Goal: Task Accomplishment & Management: Manage account settings

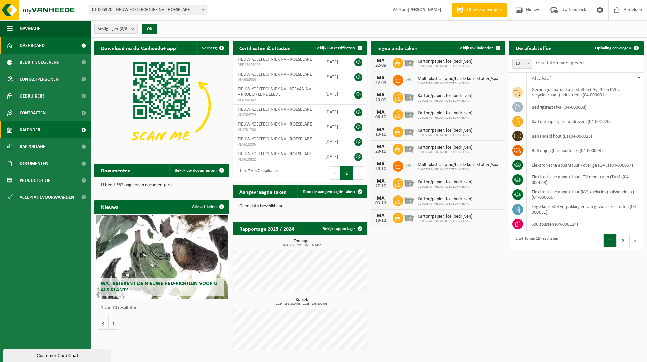
click at [34, 128] on span "Kalender" at bounding box center [30, 129] width 21 height 17
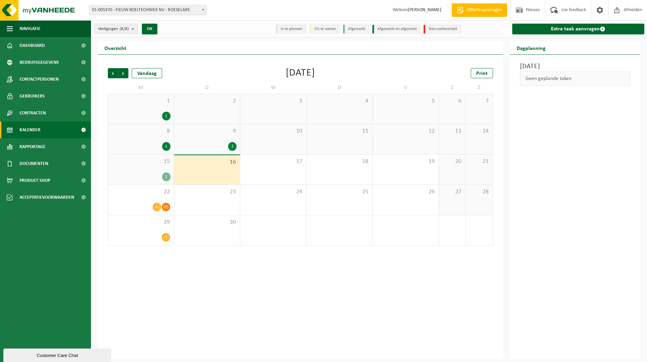
click at [204, 134] on span "9" at bounding box center [207, 130] width 59 height 7
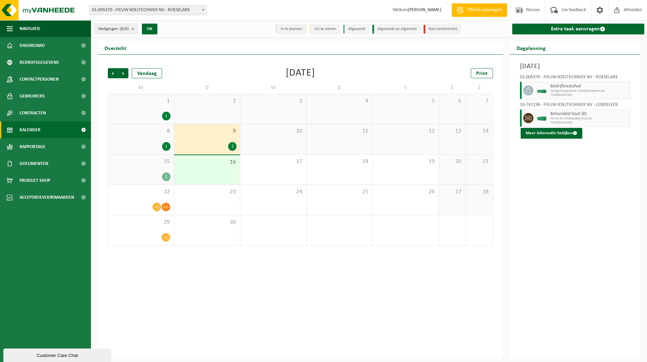
click at [216, 169] on div "16" at bounding box center [207, 169] width 66 height 29
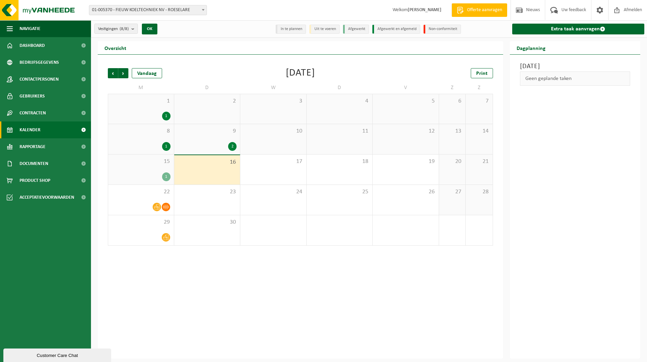
click at [296, 30] on li "In te plannen" at bounding box center [291, 29] width 30 height 9
click at [335, 31] on li "Uit te voeren" at bounding box center [324, 29] width 30 height 9
click at [553, 79] on div "Geen geplande taken" at bounding box center [575, 78] width 111 height 14
click at [400, 28] on li "Afgewerkt en afgemeld" at bounding box center [396, 29] width 48 height 9
click at [576, 30] on link "Extra taak aanvragen" at bounding box center [578, 29] width 132 height 11
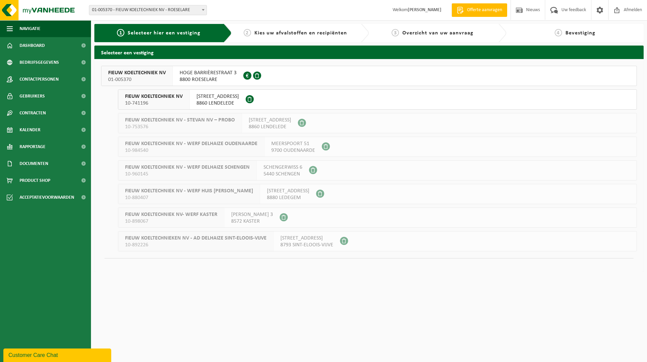
click at [205, 79] on span "8800 ROESELARE" at bounding box center [208, 79] width 57 height 7
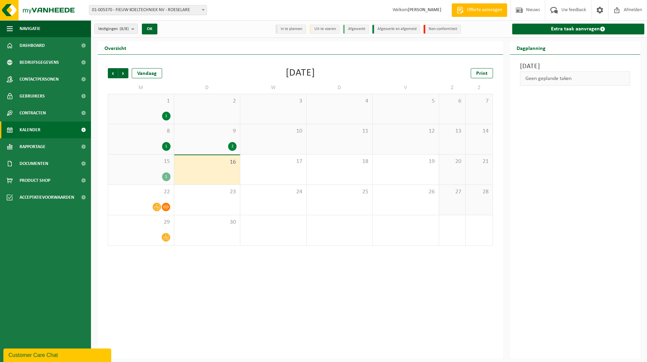
click at [556, 81] on div "Geen geplande taken" at bounding box center [575, 78] width 111 height 14
click at [214, 192] on span "23" at bounding box center [207, 191] width 59 height 7
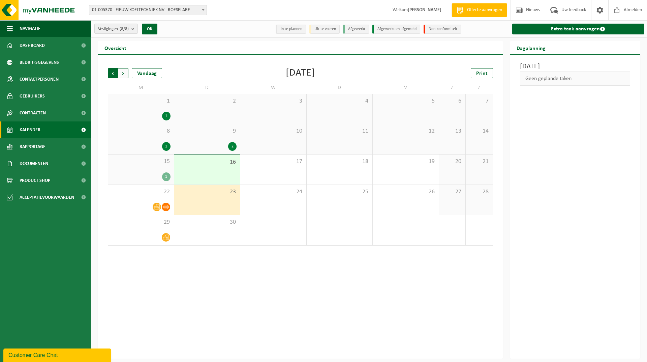
click at [124, 75] on span "Volgende" at bounding box center [123, 73] width 10 height 10
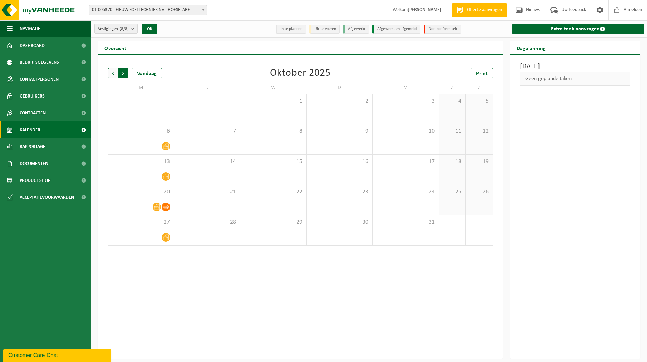
click at [113, 72] on span "Vorige" at bounding box center [113, 73] width 10 height 10
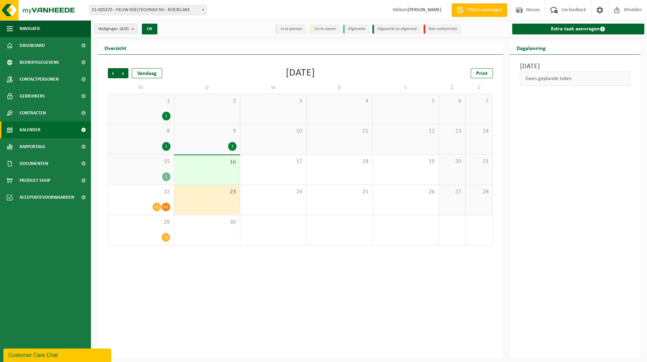
click at [36, 130] on span "Kalender" at bounding box center [30, 129] width 21 height 17
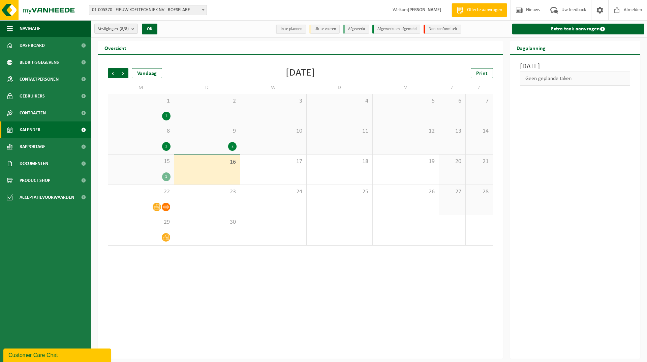
click at [231, 170] on div "16" at bounding box center [207, 169] width 66 height 29
click at [223, 136] on div "9 2" at bounding box center [207, 139] width 66 height 30
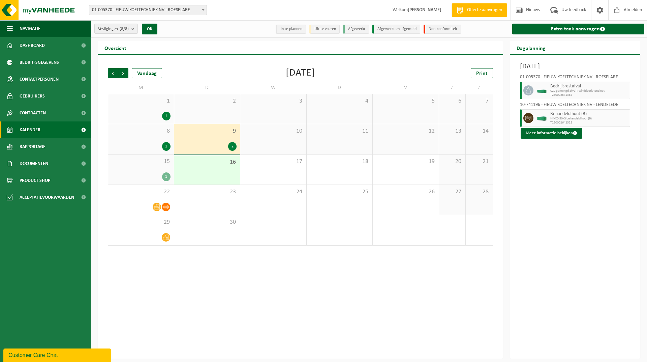
click at [322, 29] on li "Uit te voeren" at bounding box center [324, 29] width 30 height 9
click at [287, 32] on li "In te plannen" at bounding box center [291, 29] width 30 height 9
click at [223, 168] on div "16" at bounding box center [207, 169] width 66 height 29
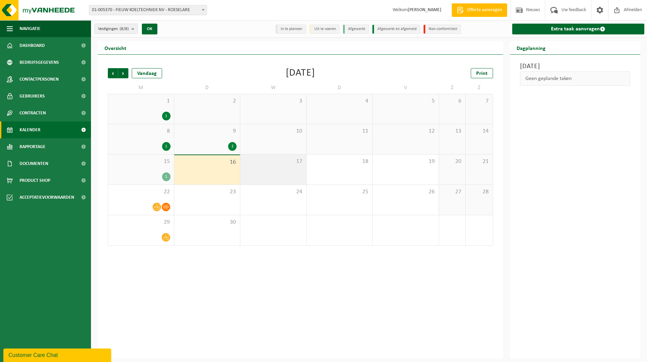
click at [267, 173] on div "17" at bounding box center [273, 169] width 66 height 30
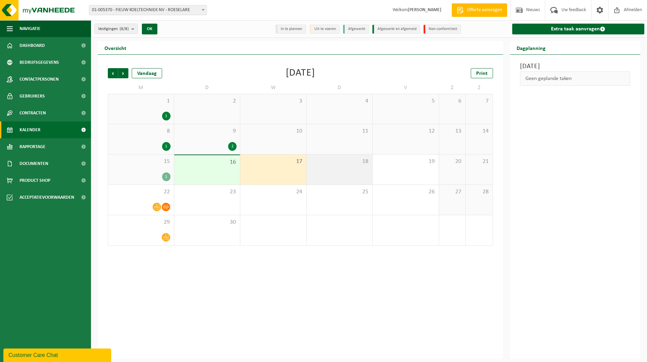
click at [336, 174] on div "18" at bounding box center [340, 169] width 66 height 30
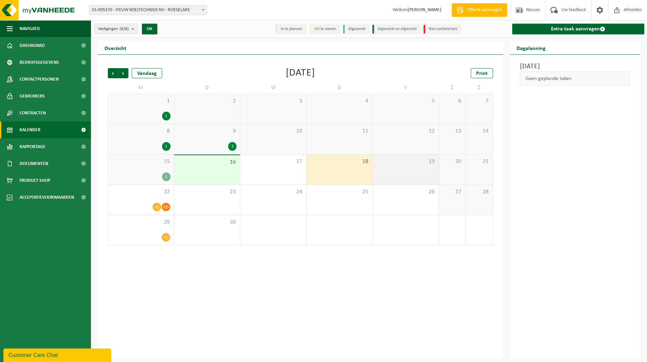
click at [399, 172] on div "19" at bounding box center [406, 169] width 66 height 30
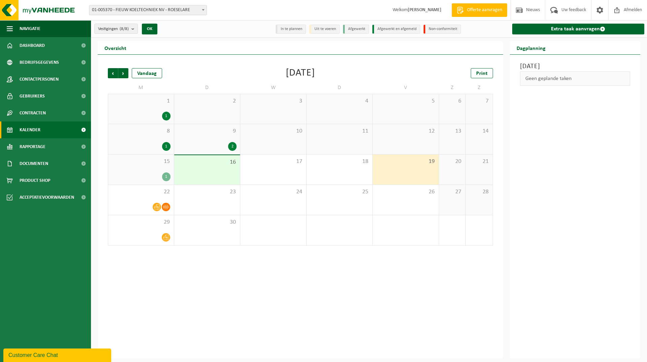
click at [154, 165] on div "15 1" at bounding box center [141, 169] width 66 height 30
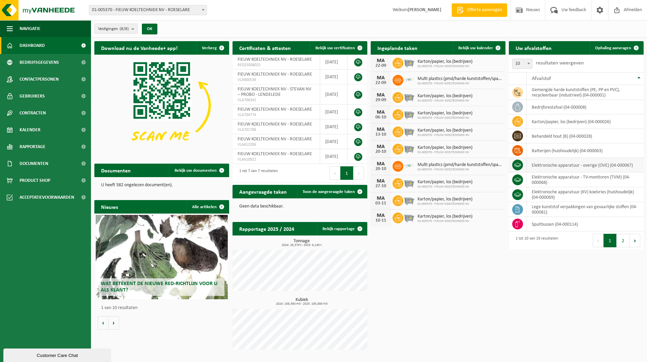
click at [520, 164] on icon at bounding box center [517, 164] width 7 height 4
click at [518, 166] on icon at bounding box center [517, 164] width 7 height 4
click at [41, 129] on link "Kalender" at bounding box center [45, 129] width 91 height 17
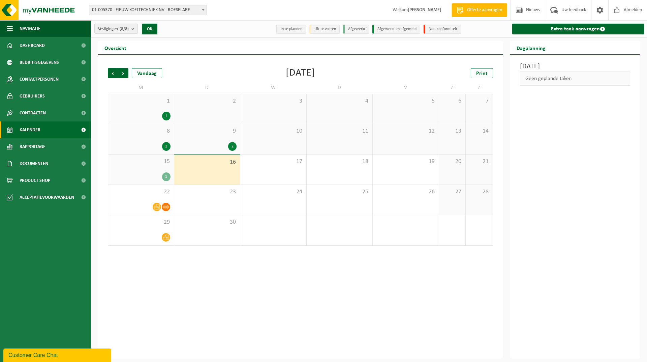
click at [292, 29] on li "In te plannen" at bounding box center [291, 29] width 30 height 9
click at [325, 27] on li "Uit te voeren" at bounding box center [324, 29] width 30 height 9
click at [359, 28] on li "Afgewerkt" at bounding box center [356, 29] width 26 height 9
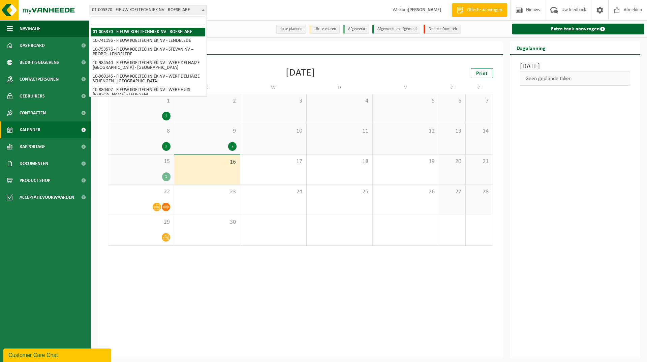
click at [204, 11] on span at bounding box center [203, 9] width 7 height 9
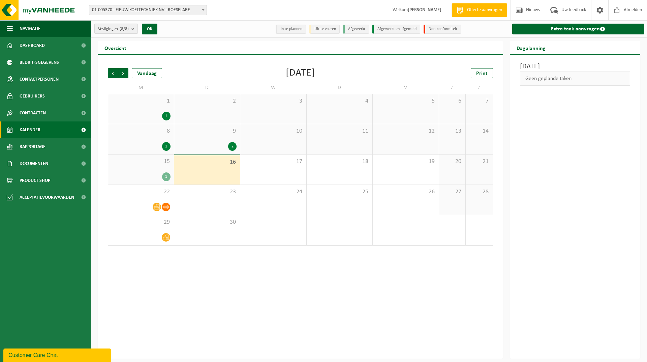
click at [135, 28] on b "submit" at bounding box center [134, 28] width 6 height 9
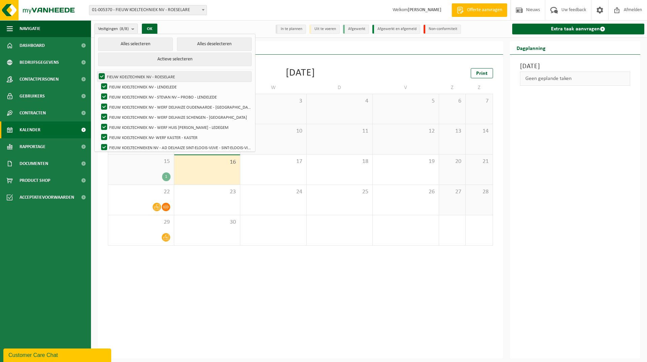
click at [146, 75] on label "FIEUW KOELTECHNIEK NV - ROESELARE" at bounding box center [174, 76] width 154 height 10
click at [96, 71] on input "FIEUW KOELTECHNIEK NV - ROESELARE" at bounding box center [96, 71] width 0 height 0
checkbox input "false"
click at [227, 45] on button "Alles deselecteren" at bounding box center [214, 43] width 75 height 13
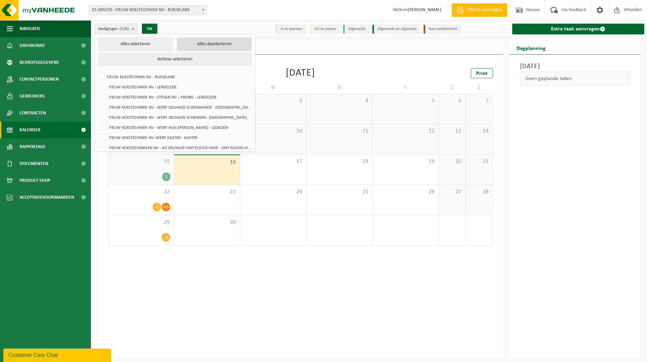
checkbox input "false"
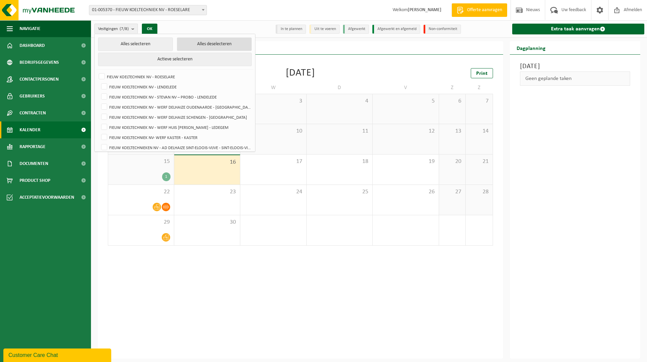
checkbox input "false"
click at [101, 76] on label "FIEUW KOELTECHNIEK NV - ROESELARE" at bounding box center [174, 76] width 154 height 10
click at [96, 71] on input "FIEUW KOELTECHNIEK NV - ROESELARE" at bounding box center [96, 71] width 0 height 0
checkbox input "true"
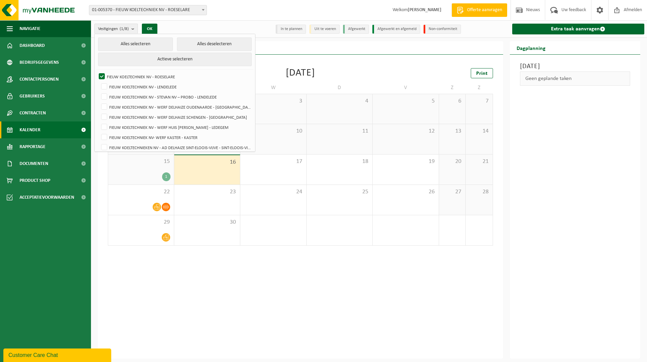
click at [386, 29] on li "Afgewerkt en afgemeld" at bounding box center [396, 29] width 48 height 9
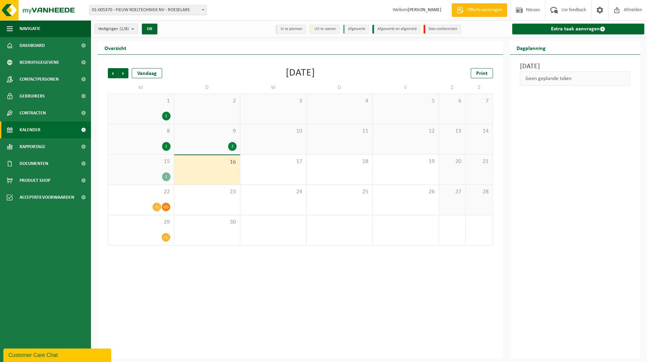
click at [444, 29] on li "Non-conformiteit" at bounding box center [442, 29] width 37 height 9
click at [321, 30] on li "Uit te voeren" at bounding box center [324, 29] width 30 height 9
click at [355, 31] on li "Afgewerkt" at bounding box center [356, 29] width 26 height 9
